Goal: Find specific page/section: Find specific page/section

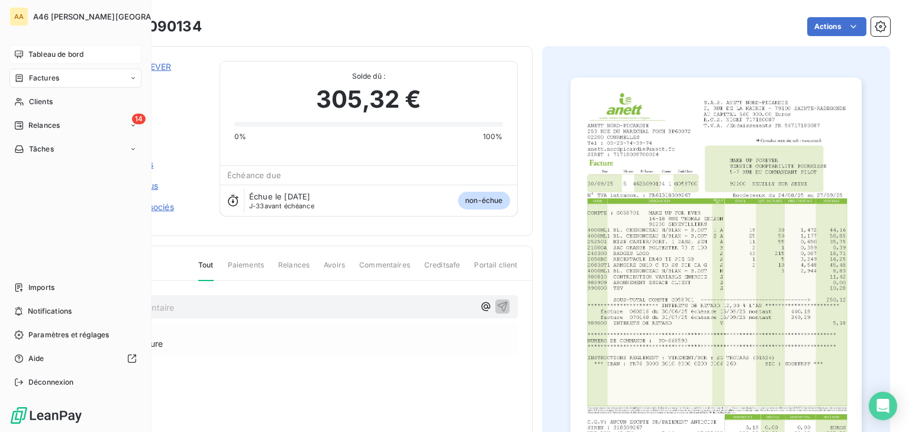
click at [51, 50] on span "Tableau de bord" at bounding box center [55, 54] width 55 height 11
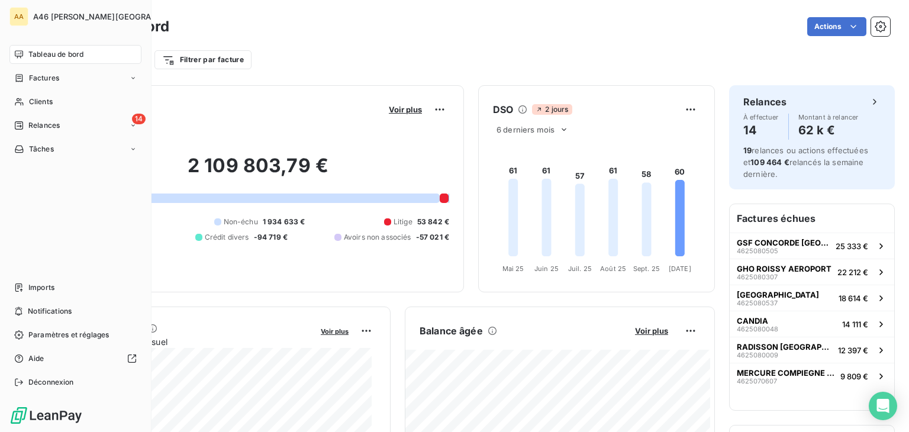
drag, startPoint x: 30, startPoint y: 100, endPoint x: 566, endPoint y: 102, distance: 536.0
click at [38, 99] on span "Clients" at bounding box center [41, 101] width 24 height 11
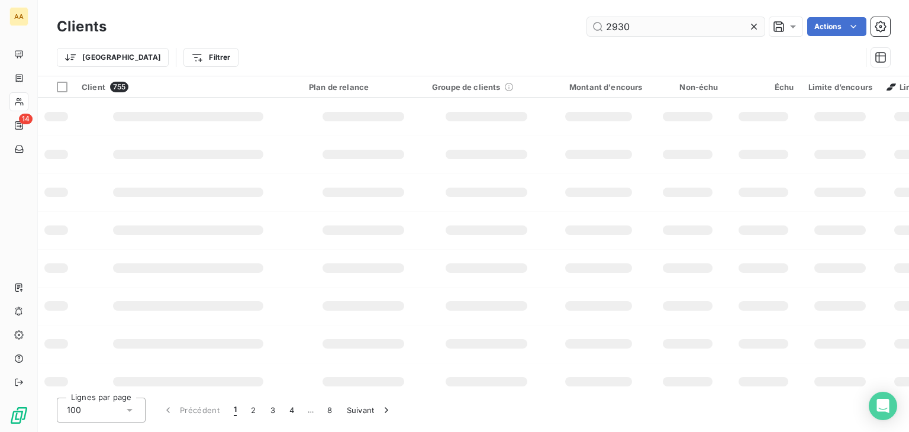
type input "2930"
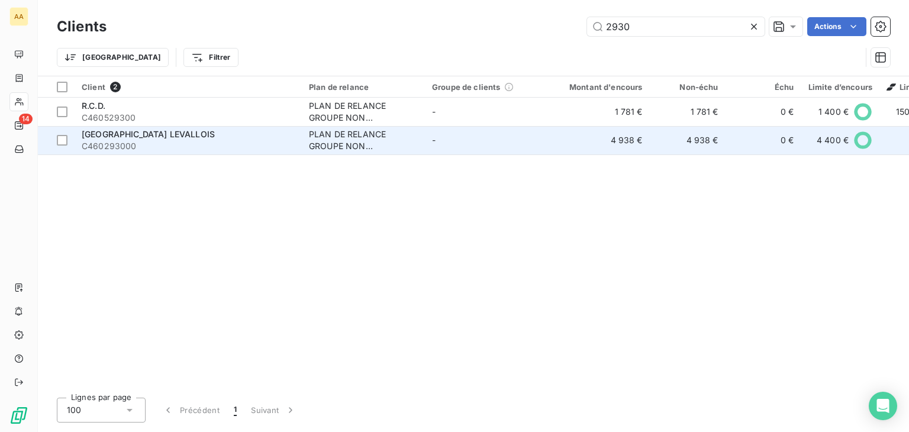
click at [170, 138] on span "[GEOGRAPHIC_DATA] LEVALLOIS" at bounding box center [148, 134] width 133 height 10
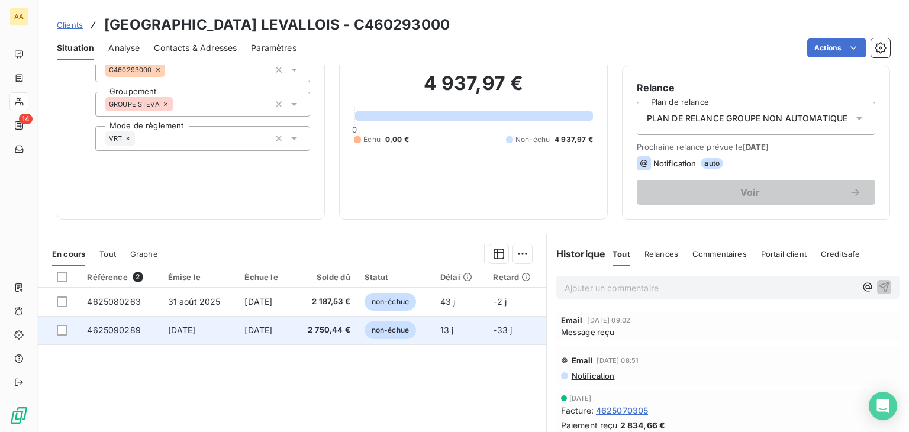
scroll to position [187, 0]
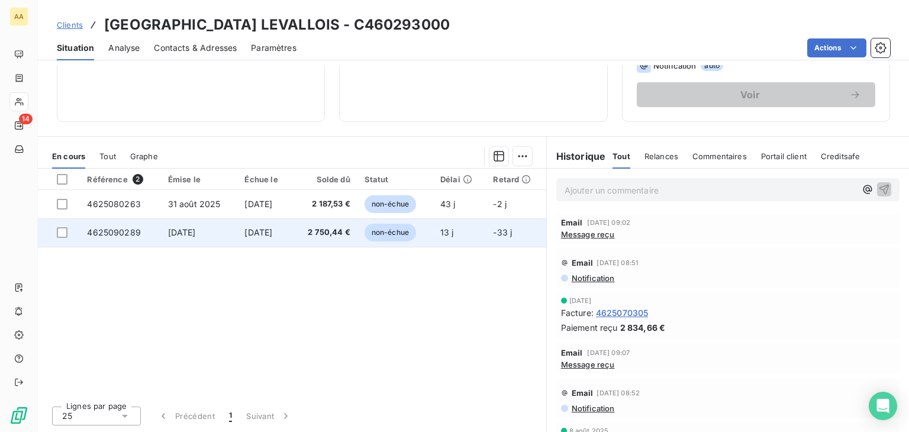
click at [400, 229] on span "non-échue" at bounding box center [389, 233] width 51 height 18
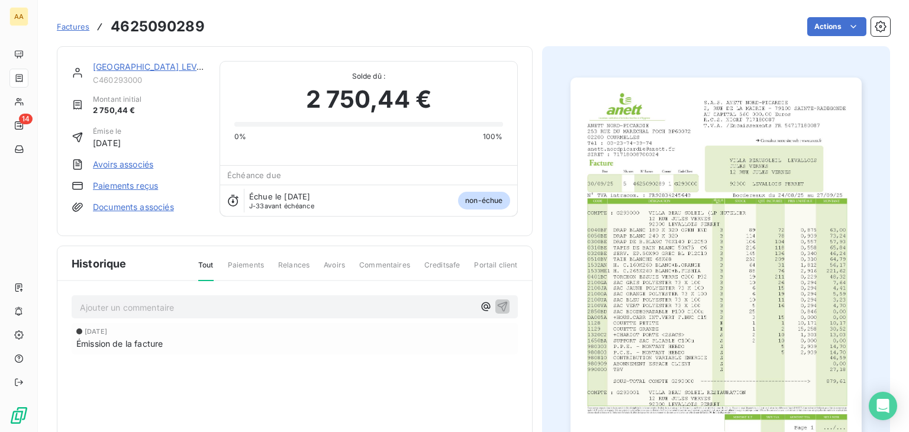
click at [682, 308] on img "button" at bounding box center [715, 284] width 291 height 412
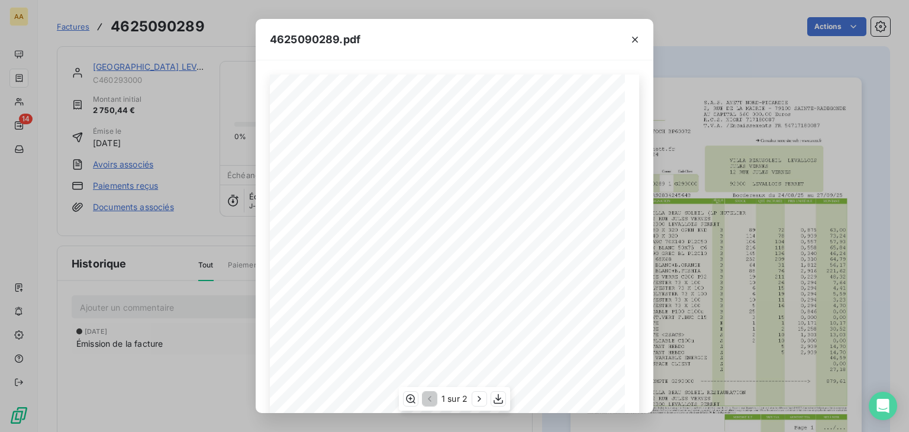
scroll to position [118, 0]
drag, startPoint x: 518, startPoint y: 170, endPoint x: 532, endPoint y: 169, distance: 14.2
click at [532, 169] on div "S.A.S. [PERSON_NAME]-PICARDIE [STREET_ADDRESS] AU CAPITAL 560 000,00 Euros R.C.…" at bounding box center [454, 207] width 355 height 502
click at [512, 190] on span at bounding box center [519, 191] width 35 height 7
